Goal: Transaction & Acquisition: Purchase product/service

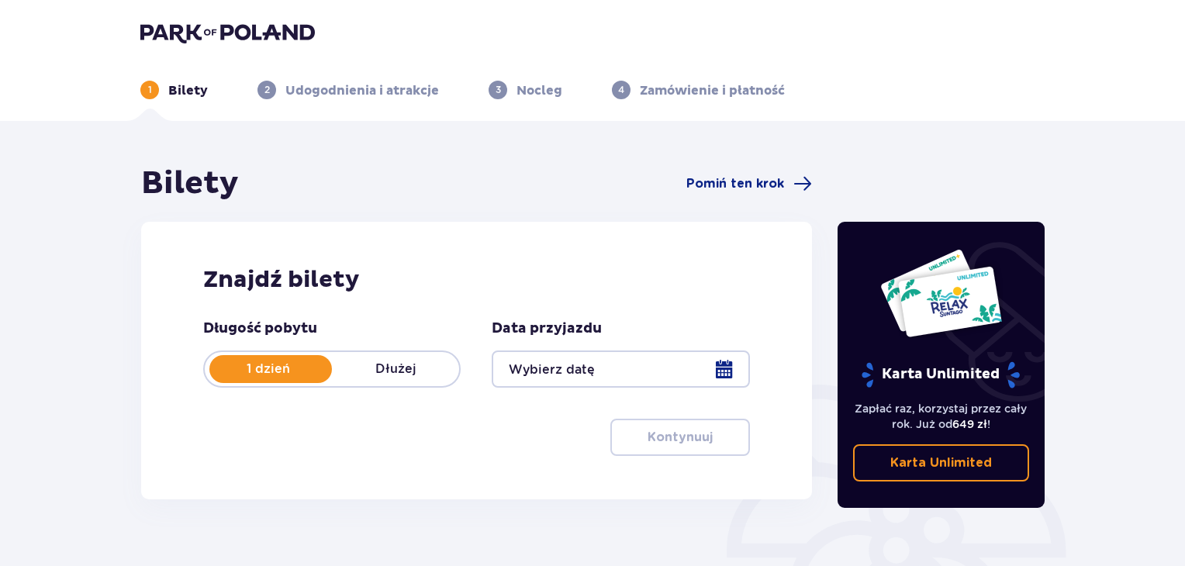
click at [714, 364] on div at bounding box center [621, 369] width 258 height 37
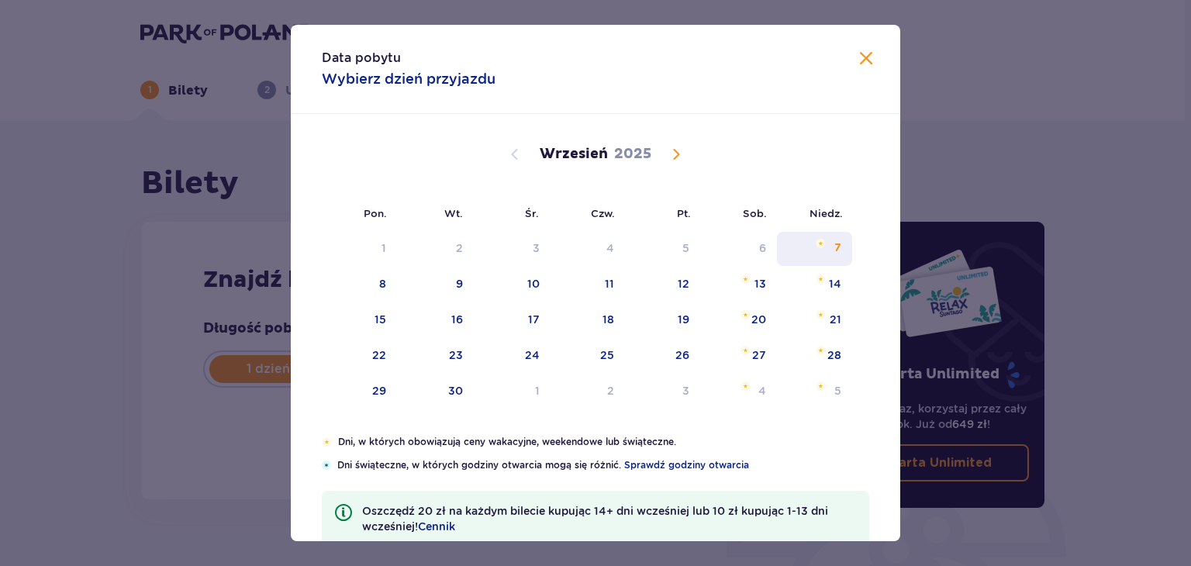
click at [838, 248] on div "7" at bounding box center [838, 248] width 7 height 16
type input "[DATE]"
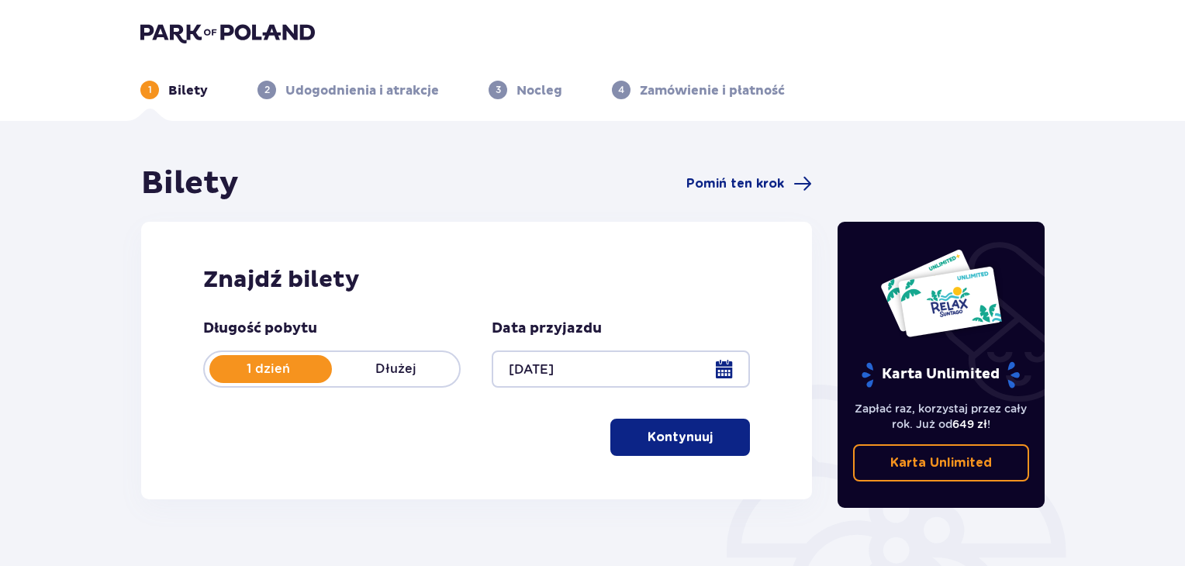
click at [714, 434] on span "button" at bounding box center [716, 437] width 19 height 19
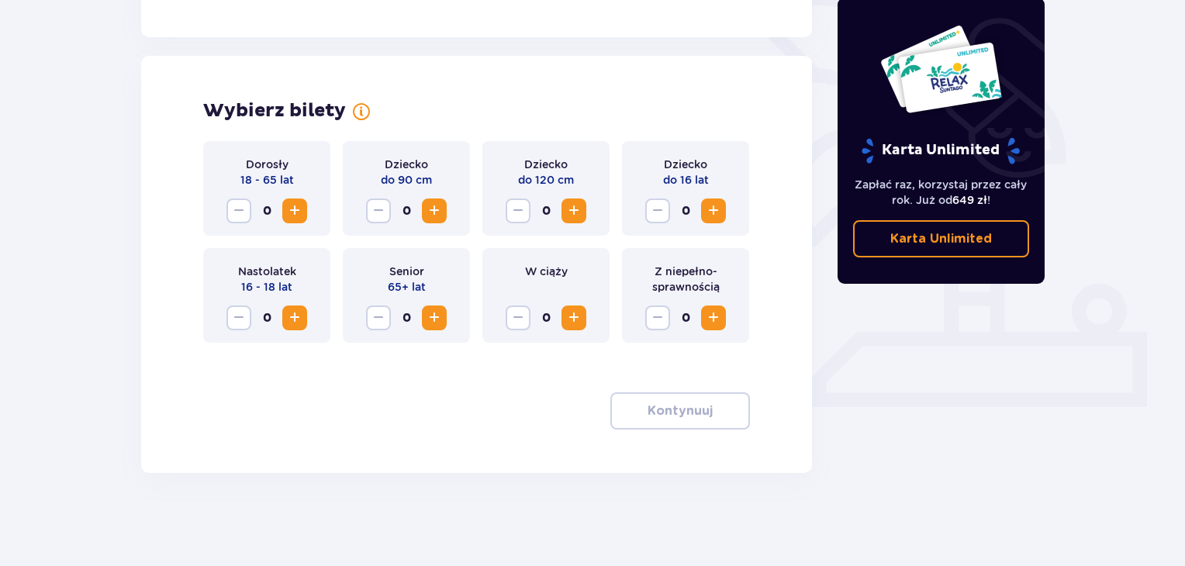
scroll to position [394, 0]
click at [294, 208] on span "Increase" at bounding box center [294, 211] width 19 height 19
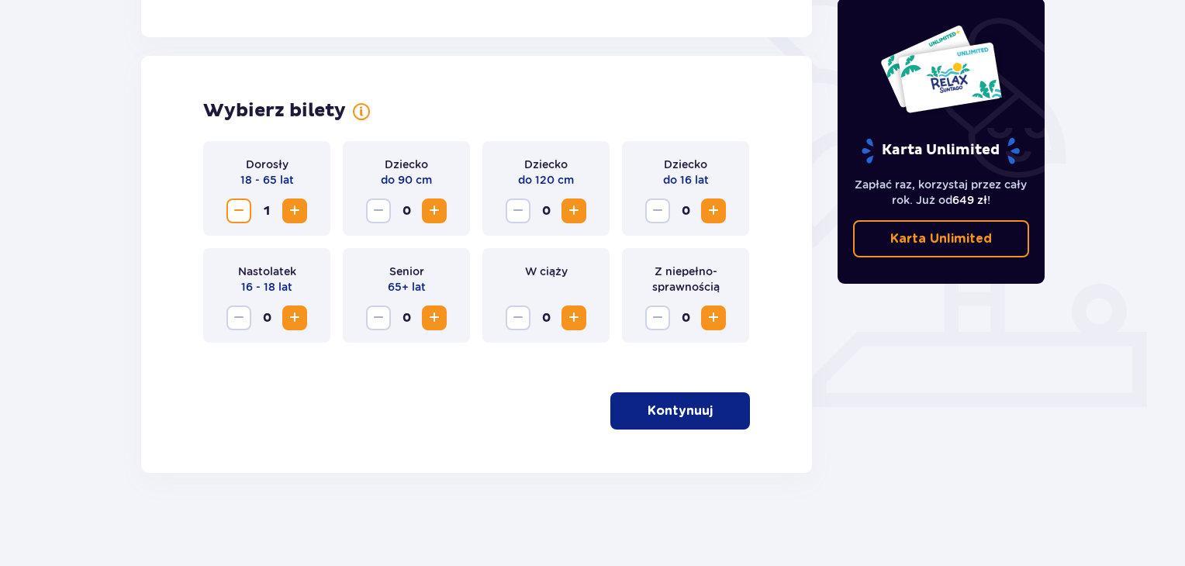
click at [721, 212] on span "Increase" at bounding box center [713, 211] width 19 height 19
click at [726, 418] on button "Kontynuuj" at bounding box center [680, 410] width 140 height 37
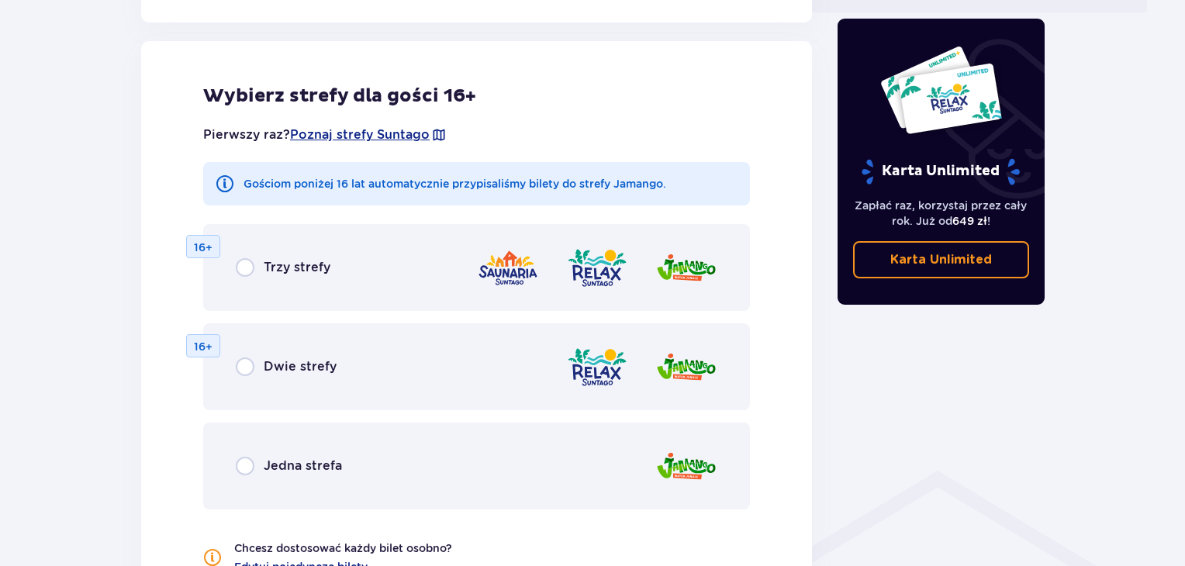
scroll to position [793, 0]
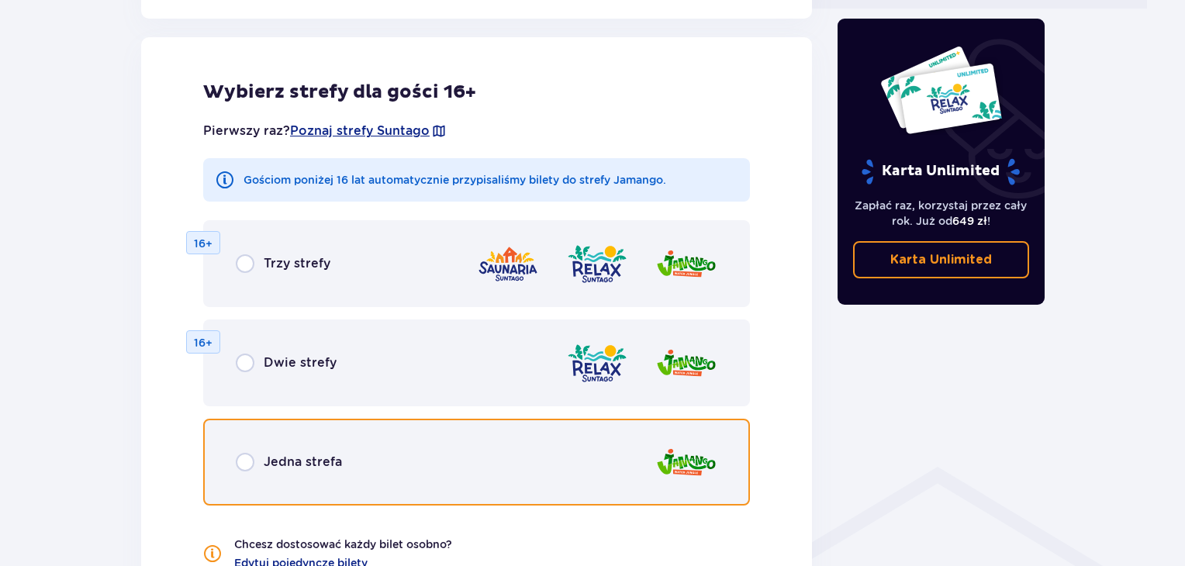
click at [244, 458] on input "radio" at bounding box center [245, 462] width 19 height 19
radio input "true"
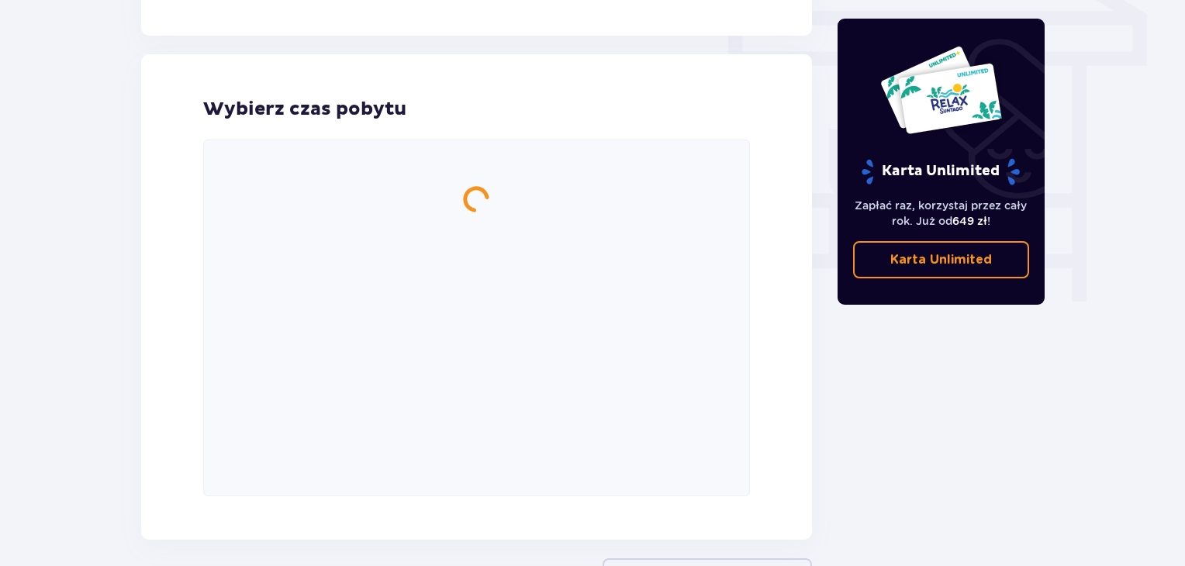
scroll to position [1388, 0]
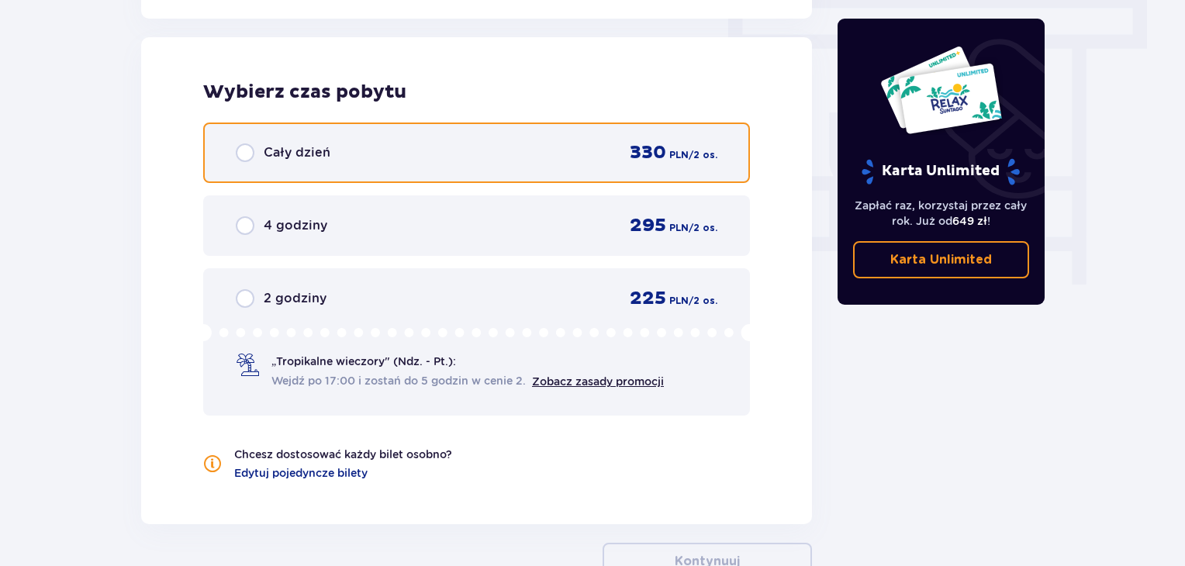
click at [236, 155] on input "radio" at bounding box center [245, 152] width 19 height 19
radio input "true"
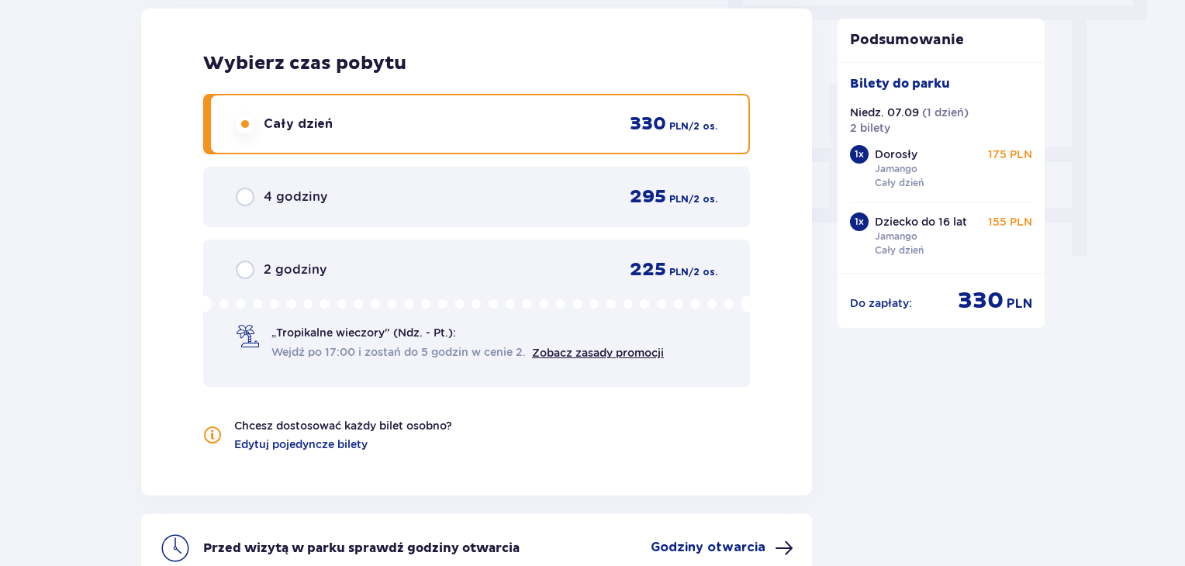
scroll to position [1581, 0]
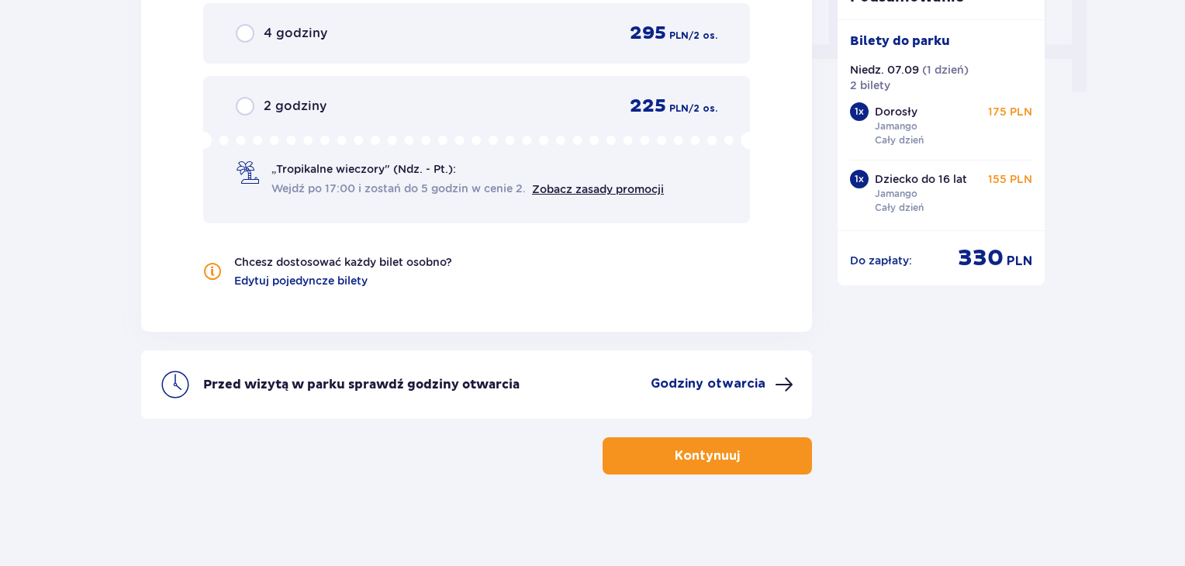
click at [783, 452] on button "Kontynuuj" at bounding box center [707, 455] width 209 height 37
